Goal: Check status: Check status

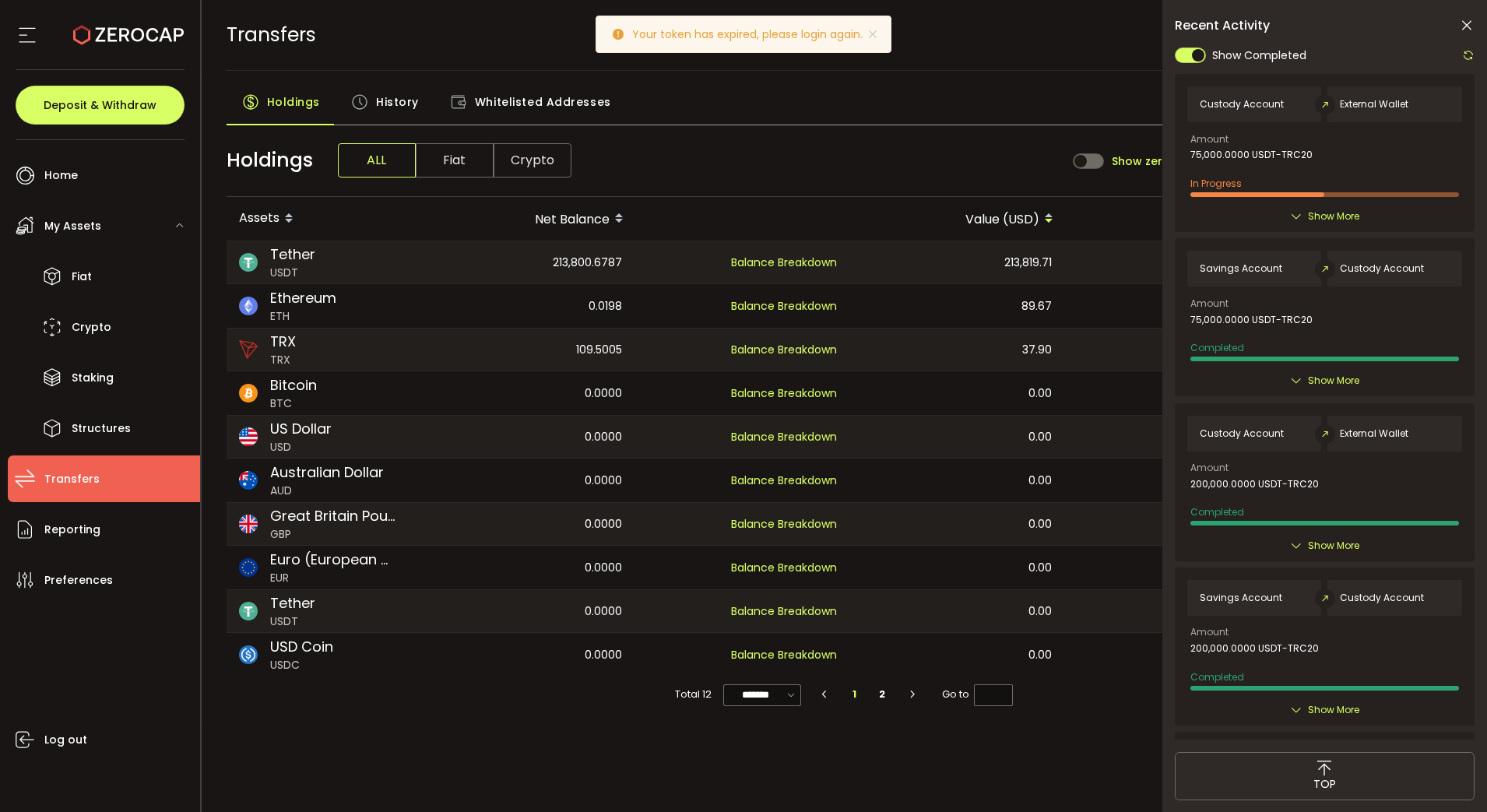
click at [1465, 54] on icon at bounding box center [1467, 55] width 12 height 12
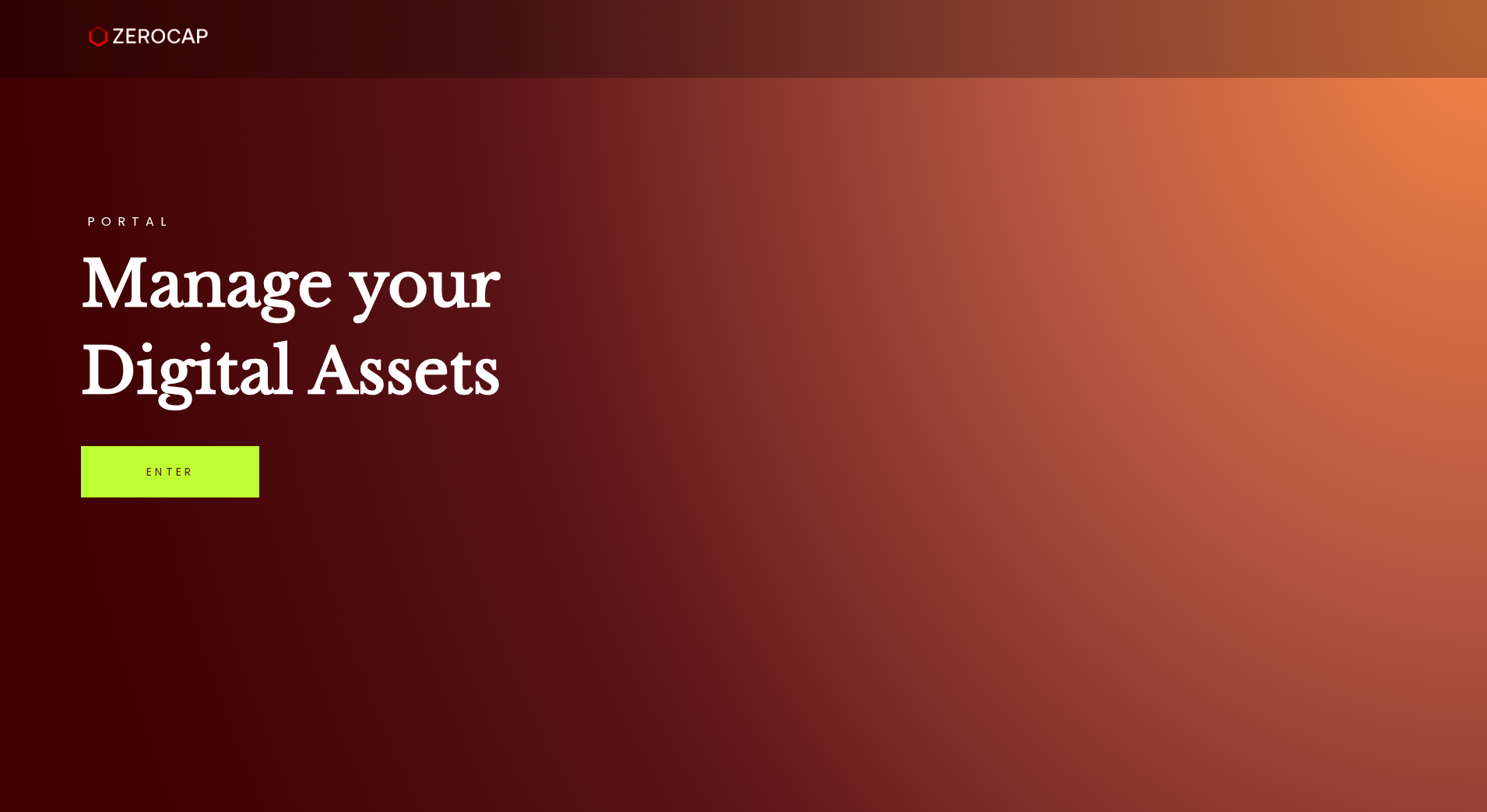
click at [186, 475] on link "Enter" at bounding box center [170, 471] width 178 height 51
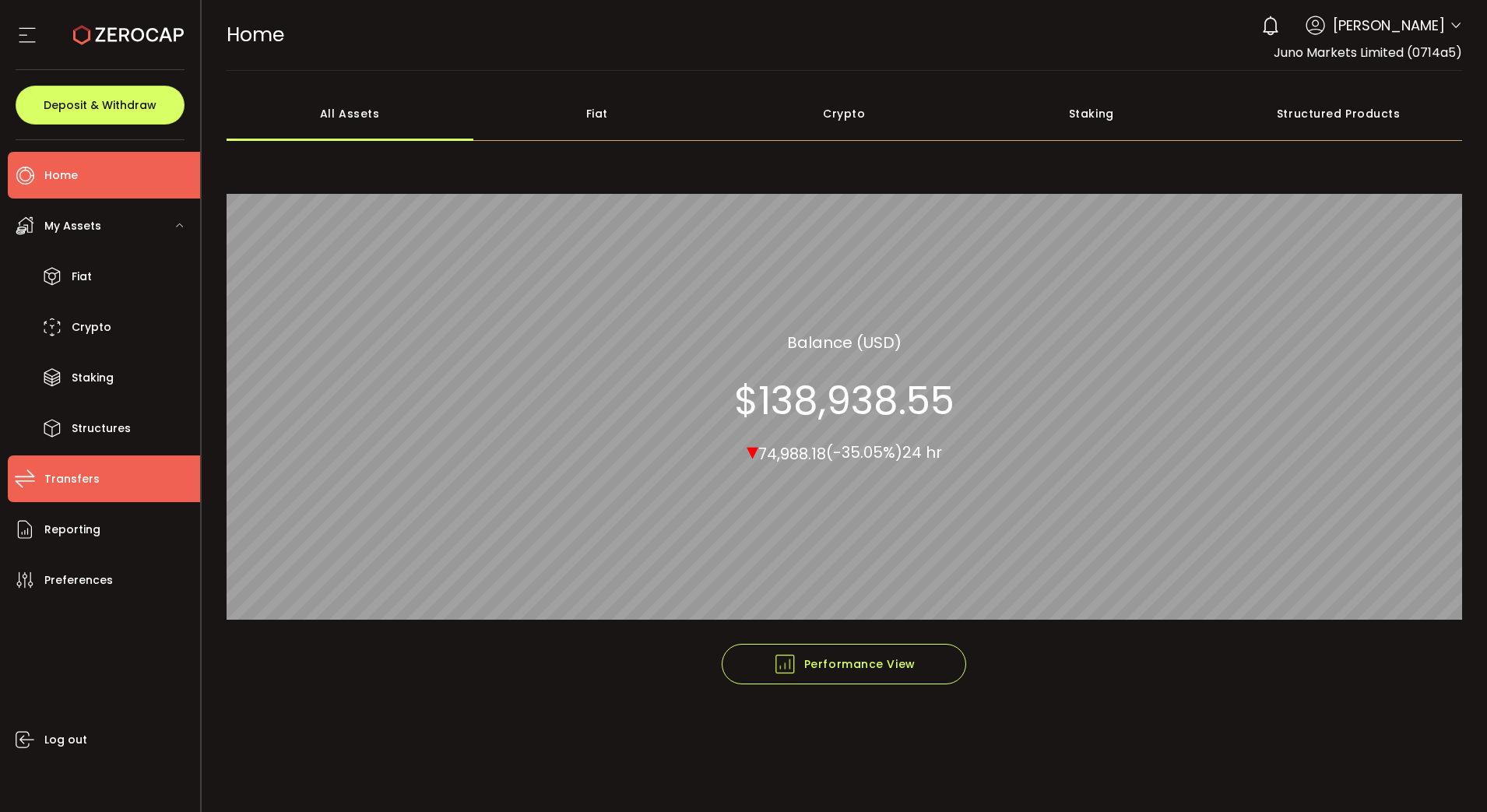
click at [102, 482] on li "Transfers" at bounding box center [103, 478] width 192 height 47
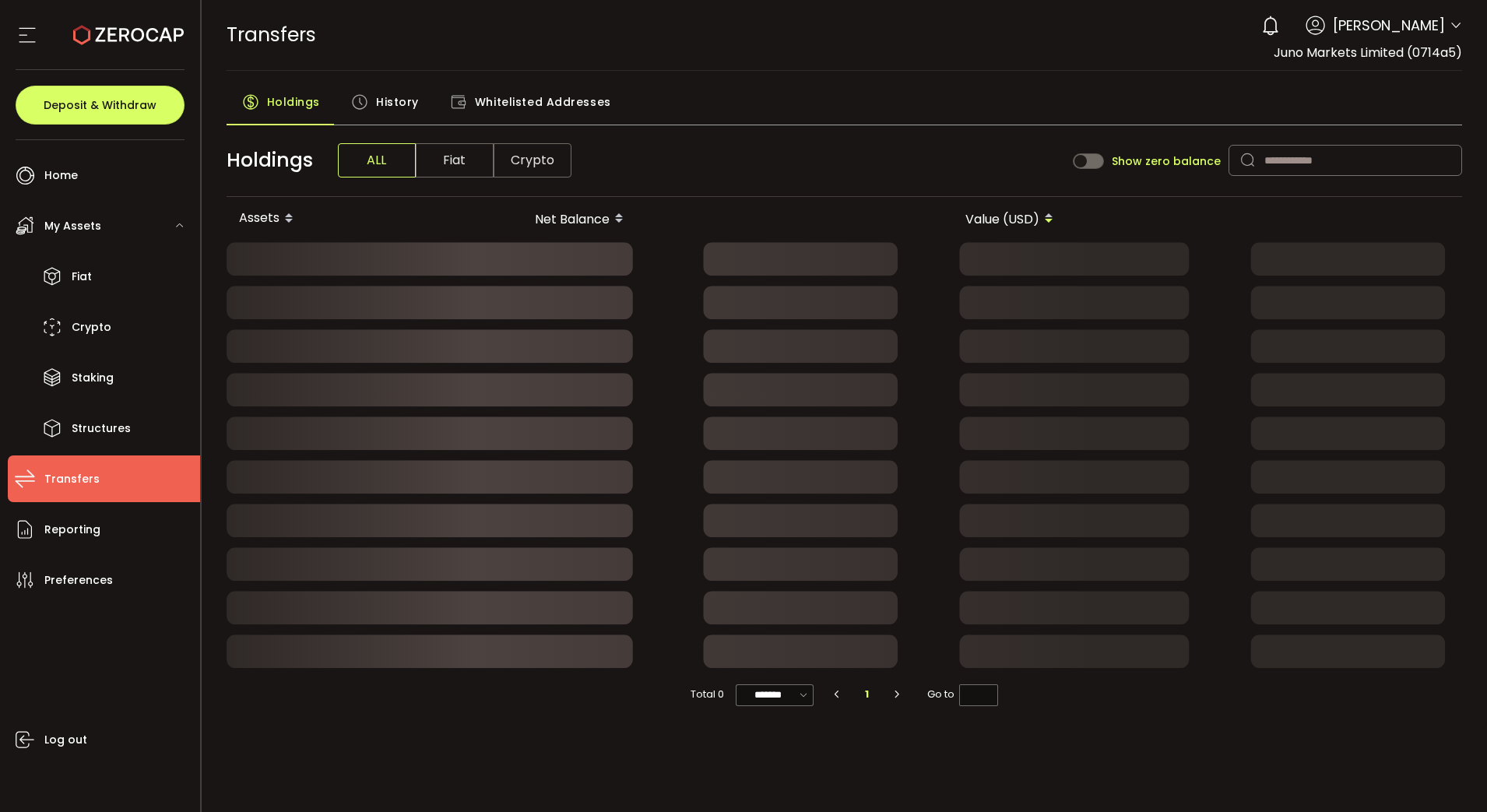
click at [379, 99] on span "History" at bounding box center [397, 102] width 43 height 31
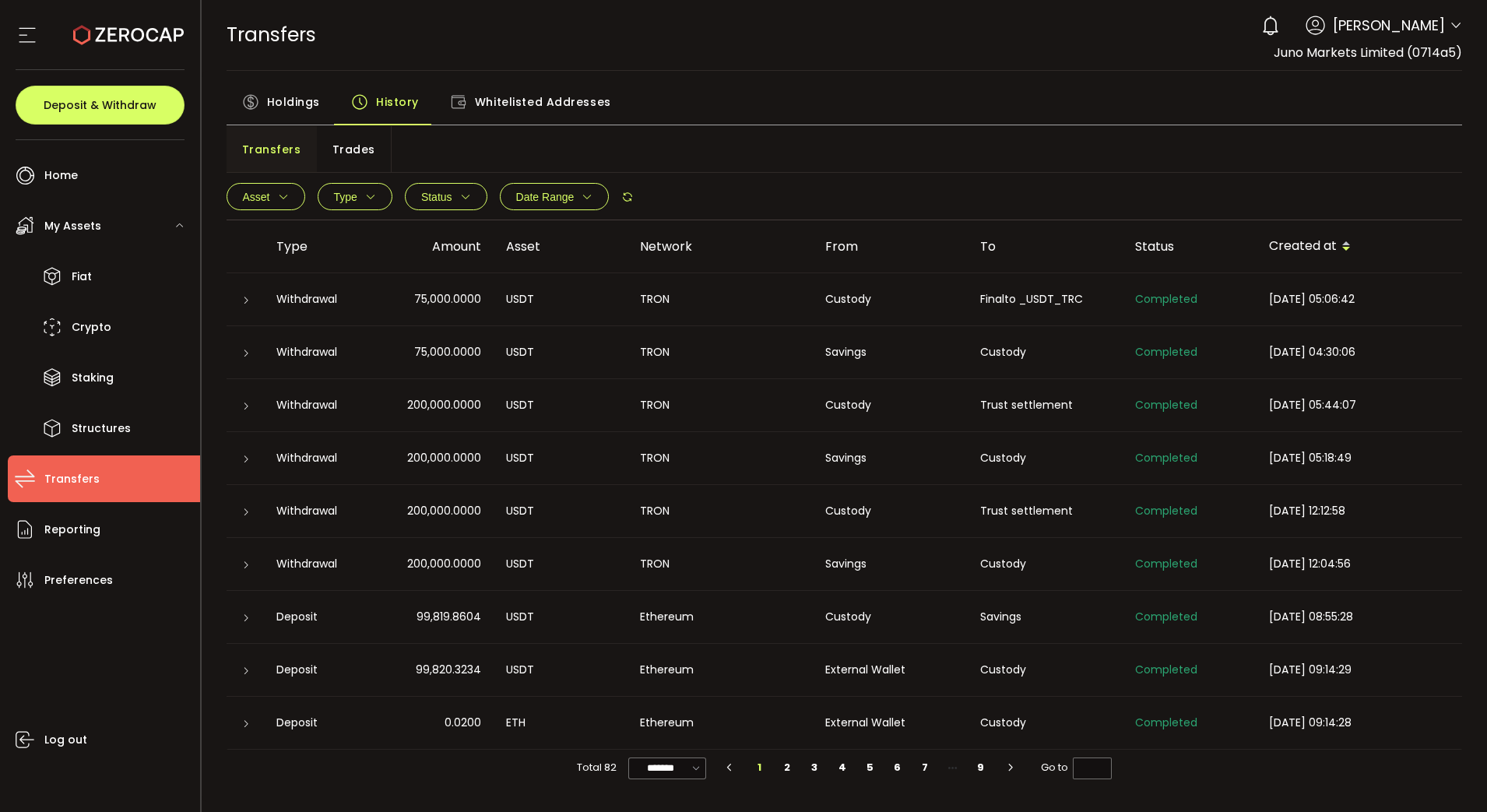
click at [241, 296] on icon at bounding box center [246, 300] width 9 height 9
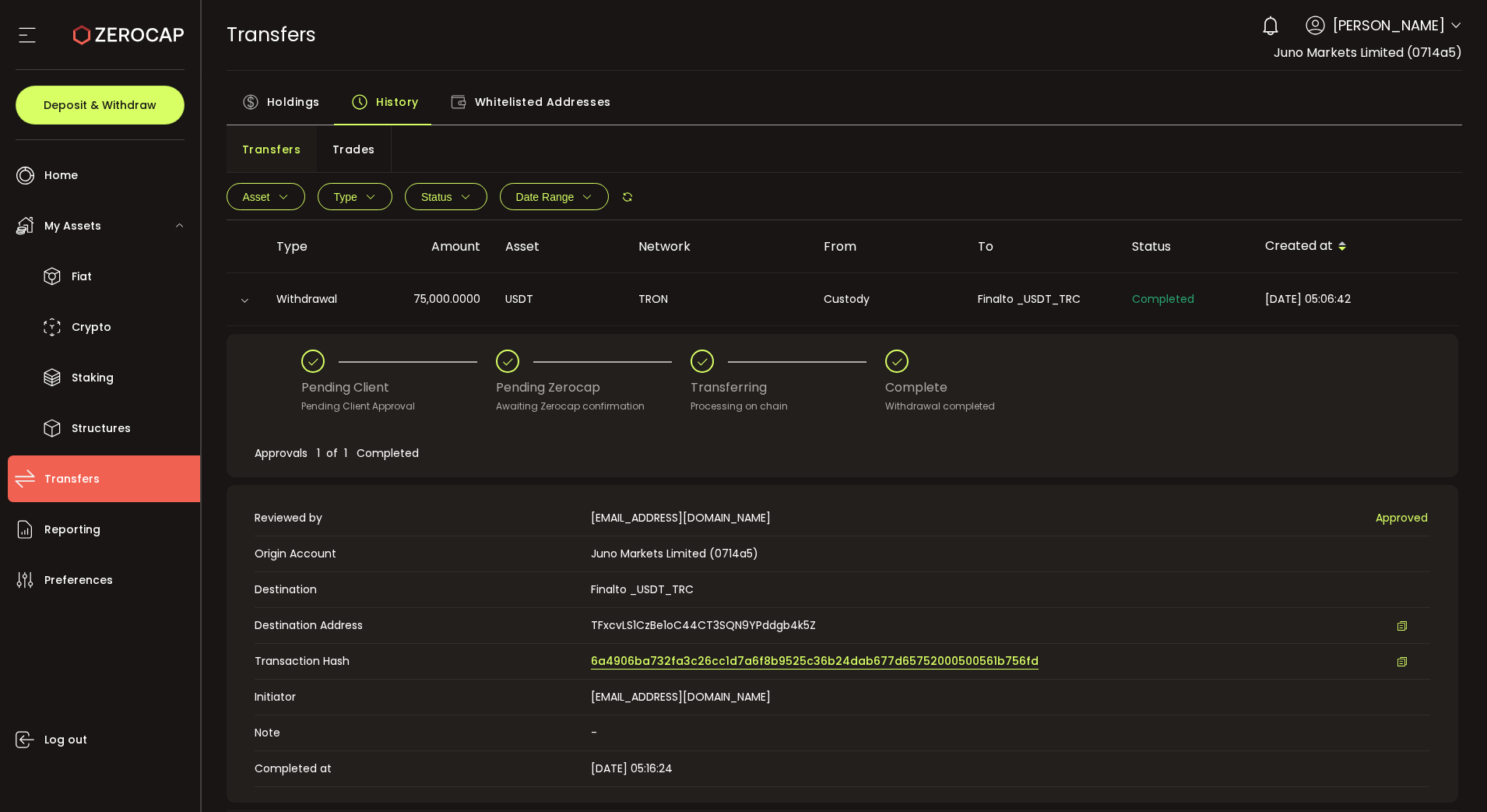
click at [699, 657] on span "6a4906ba732fa3c26cc1d7a6f8b9525c36b24dab677d65752000500561b756fd" at bounding box center [815, 662] width 447 height 17
